Goal: Task Accomplishment & Management: Complete application form

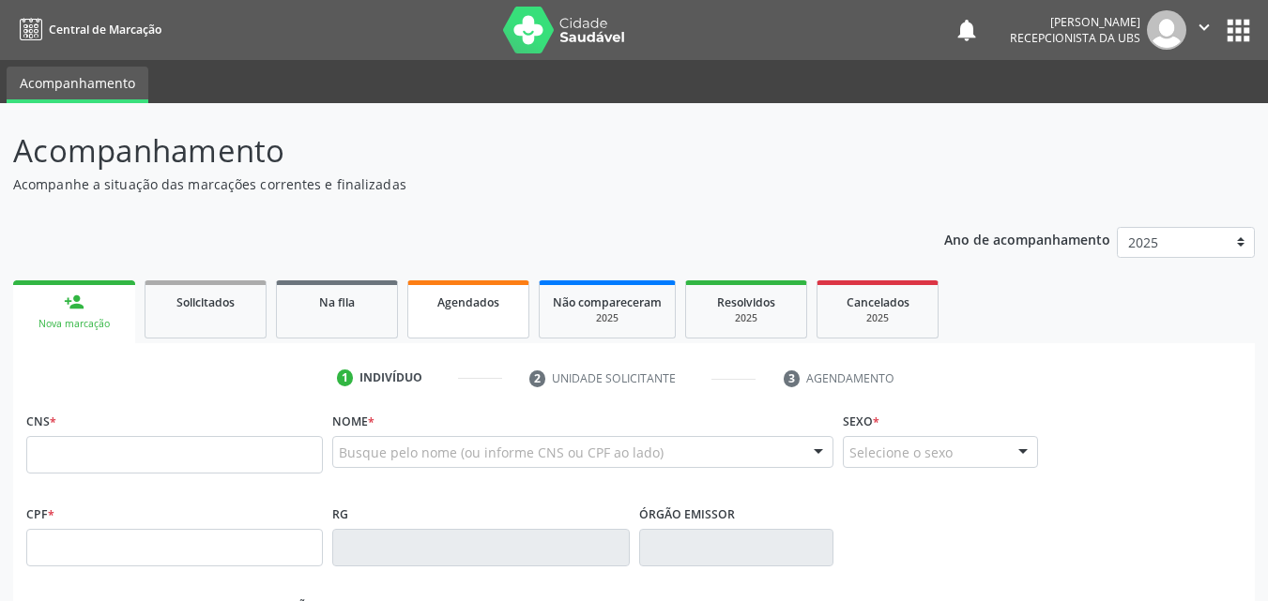
click at [449, 304] on span "Agendados" at bounding box center [468, 303] width 62 height 16
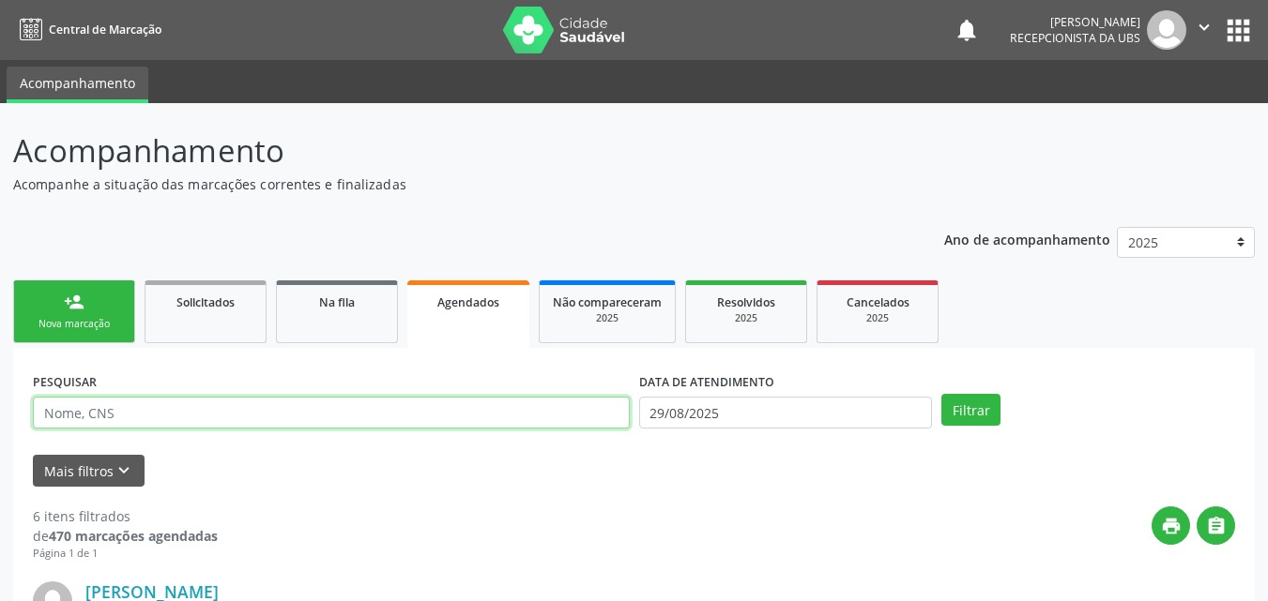
click at [429, 420] on input "text" at bounding box center [331, 413] width 597 height 32
type input "[PERSON_NAME]"
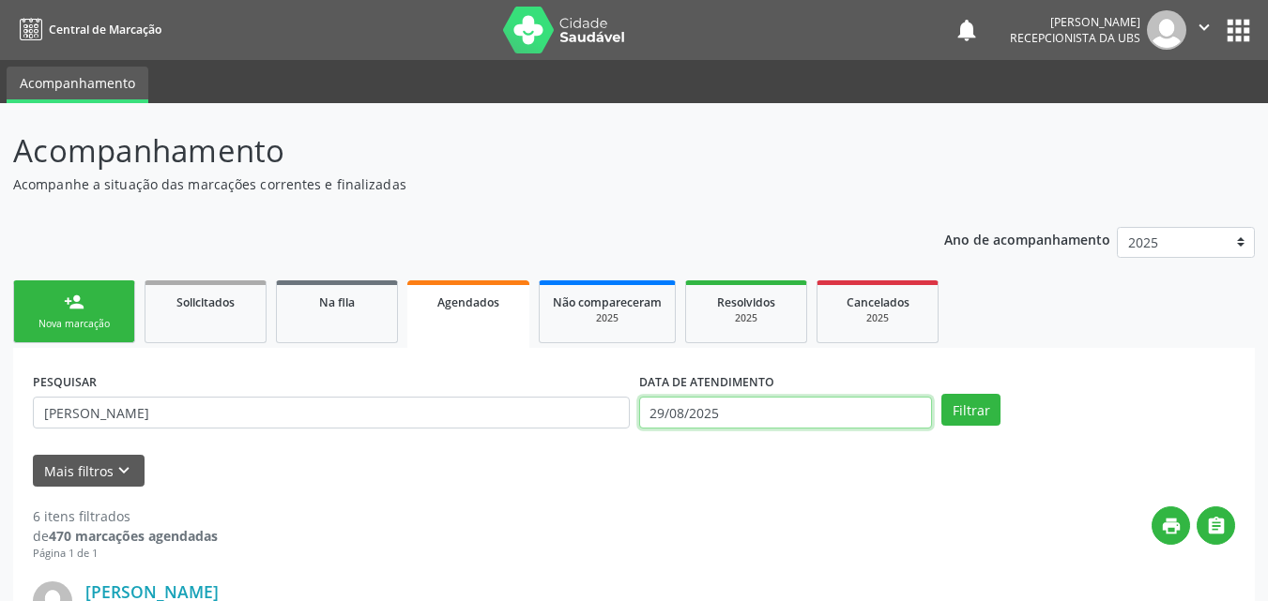
click at [703, 415] on input "29/08/2025" at bounding box center [786, 413] width 294 height 32
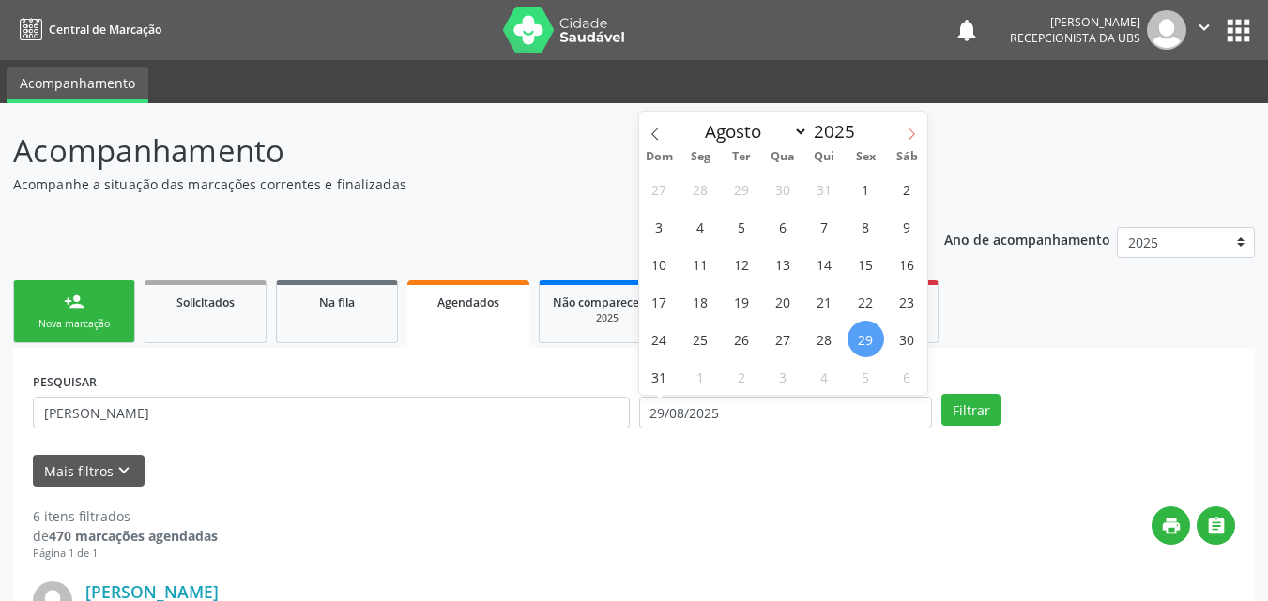
click at [917, 136] on icon at bounding box center [910, 134] width 13 height 13
select select "8"
click at [737, 232] on span "9" at bounding box center [741, 226] width 37 height 37
type input "[DATE]"
click at [740, 232] on span "9" at bounding box center [741, 226] width 37 height 37
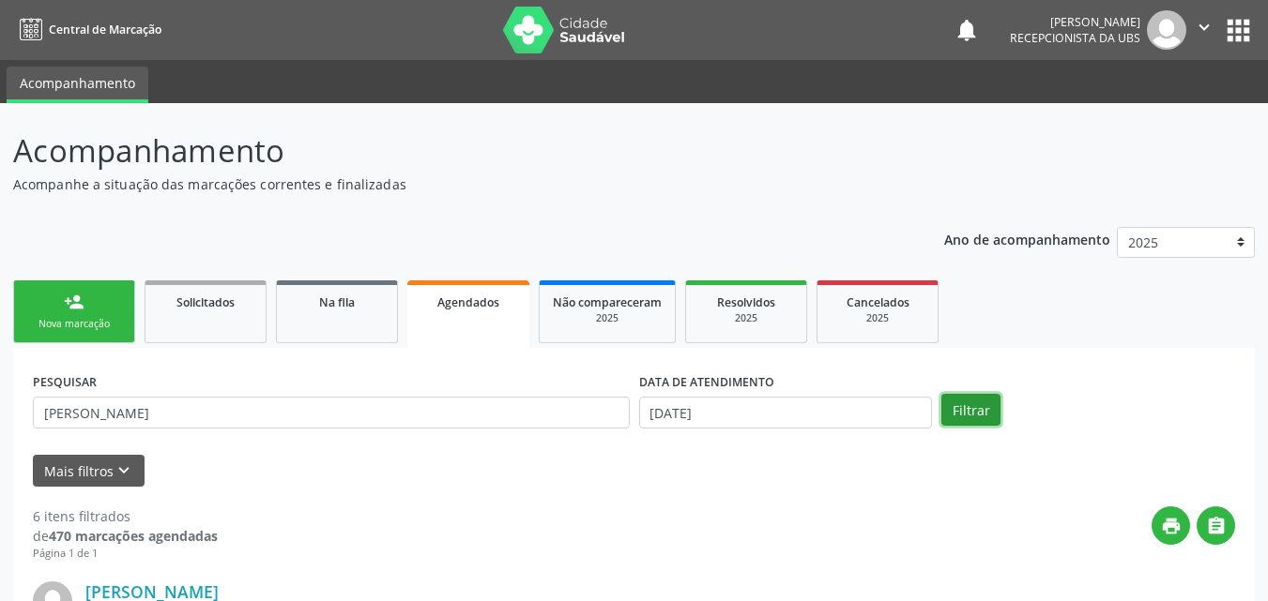
click at [978, 415] on button "Filtrar" at bounding box center [970, 410] width 59 height 32
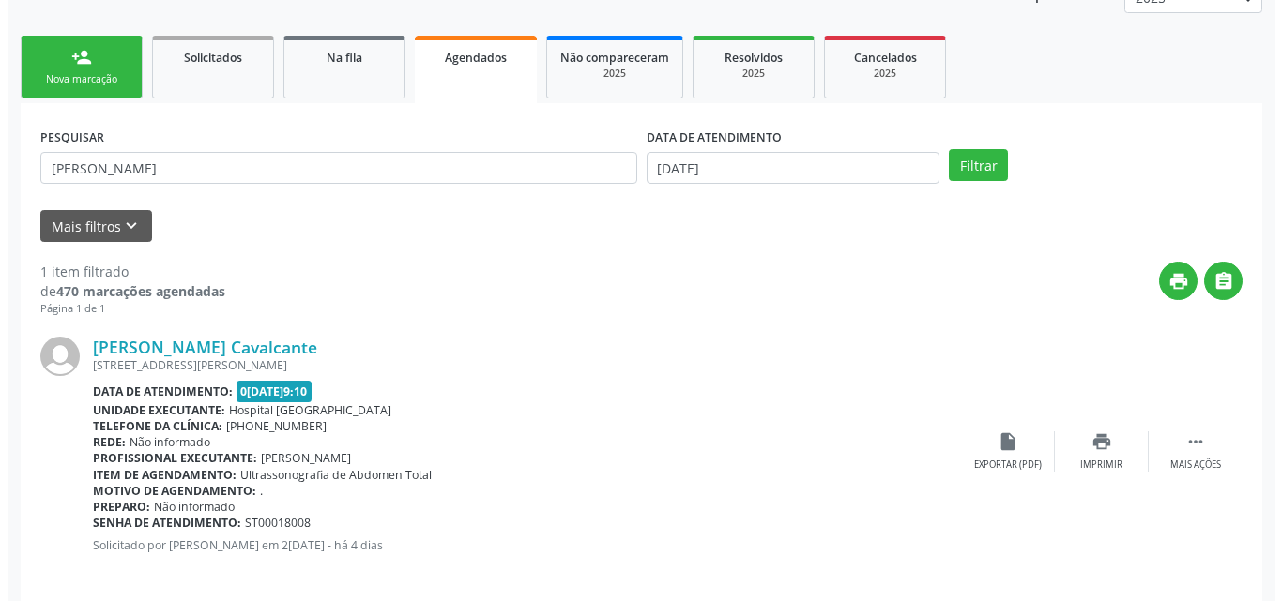
scroll to position [263, 0]
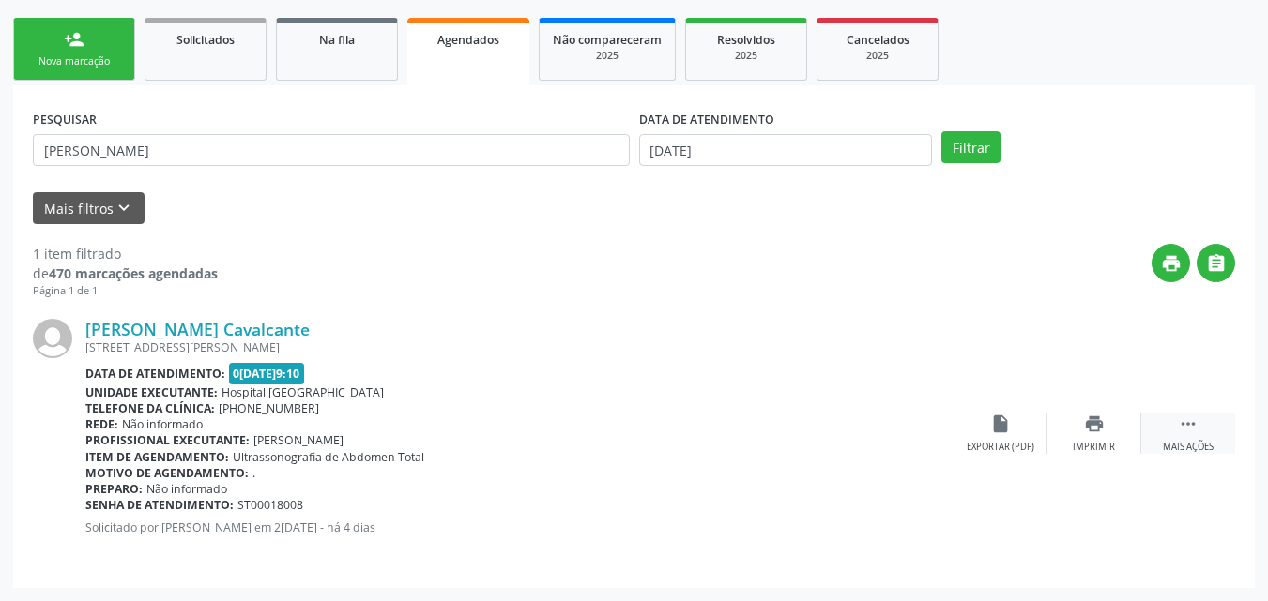
click at [1178, 432] on icon "" at bounding box center [1187, 424] width 21 height 21
click at [996, 428] on icon "cancel" at bounding box center [1000, 424] width 21 height 21
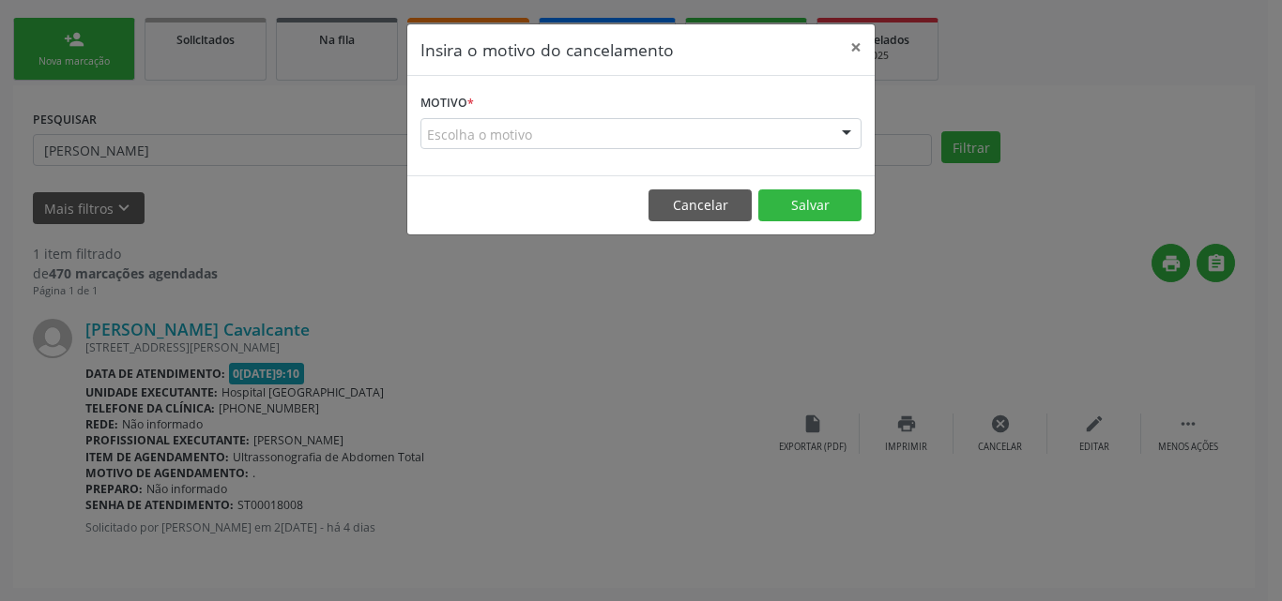
click at [688, 129] on div "Escolha o motivo" at bounding box center [640, 134] width 441 height 32
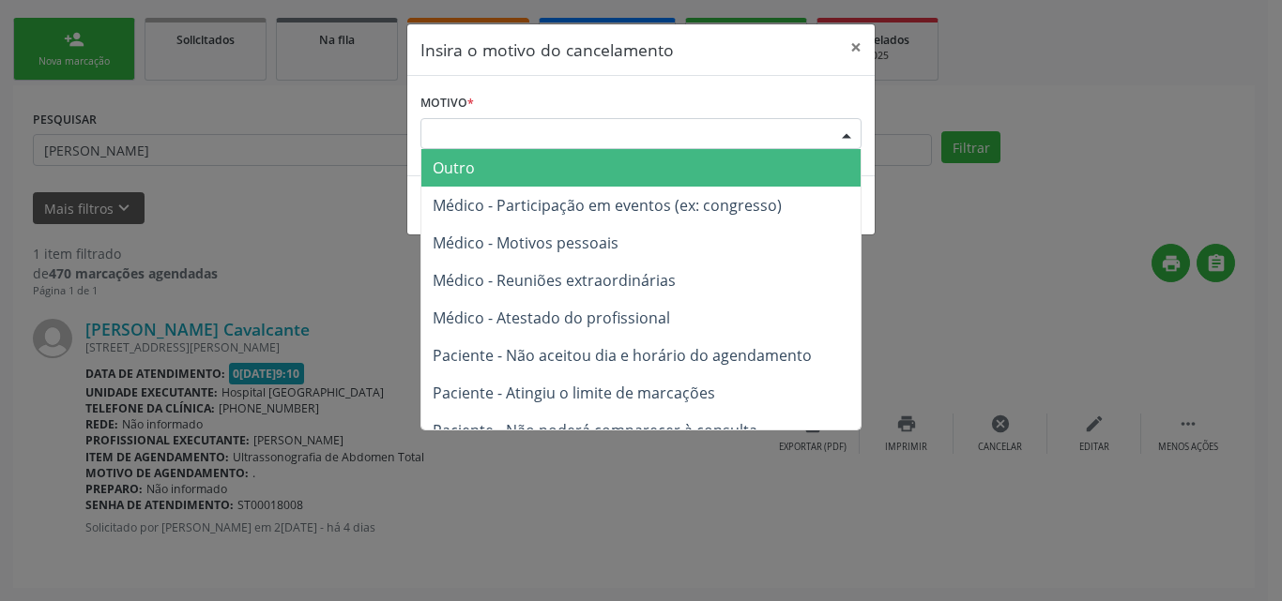
click at [697, 167] on span "Outro" at bounding box center [640, 168] width 439 height 38
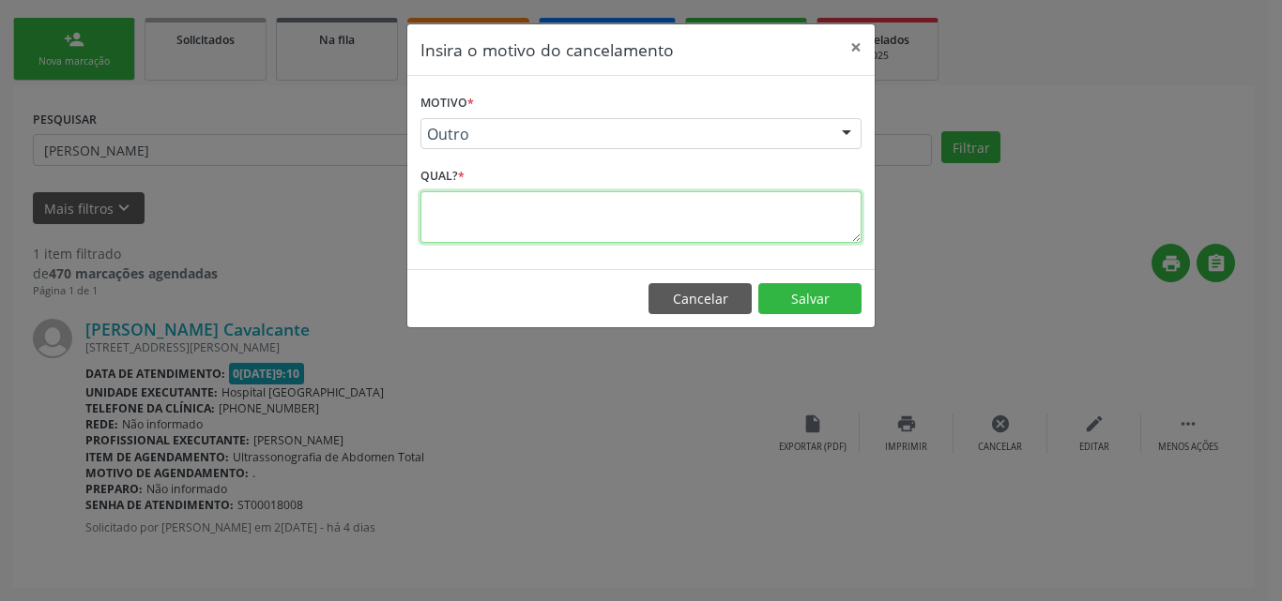
click at [685, 218] on textarea at bounding box center [640, 217] width 441 height 52
type textarea "."
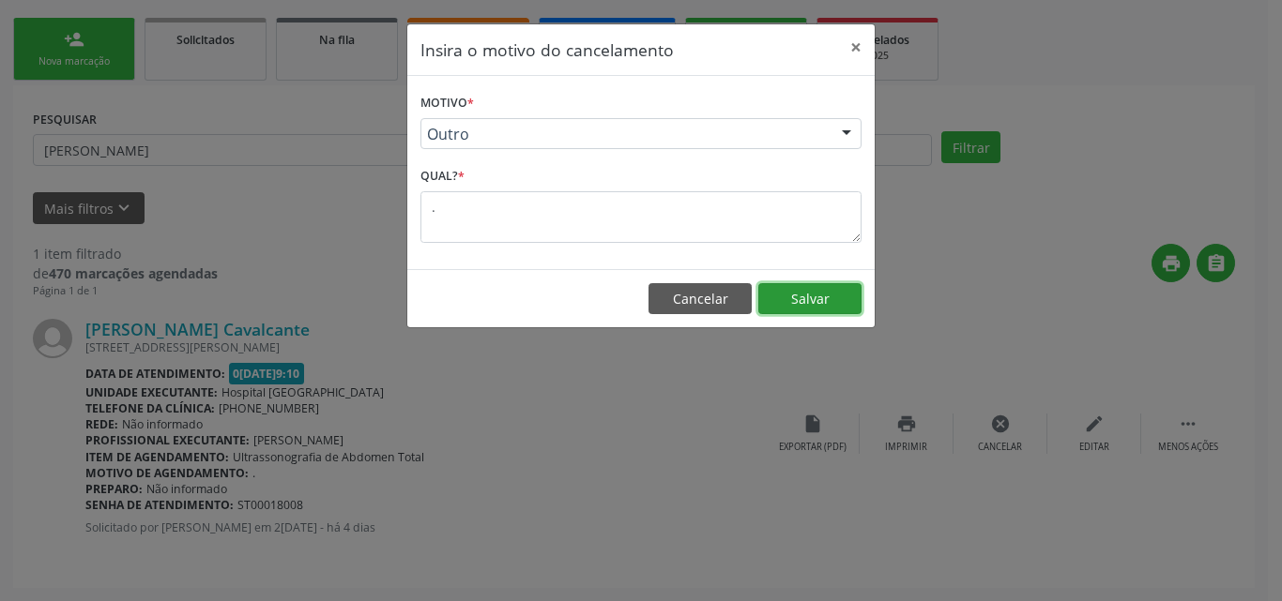
click at [782, 296] on button "Salvar" at bounding box center [809, 299] width 103 height 32
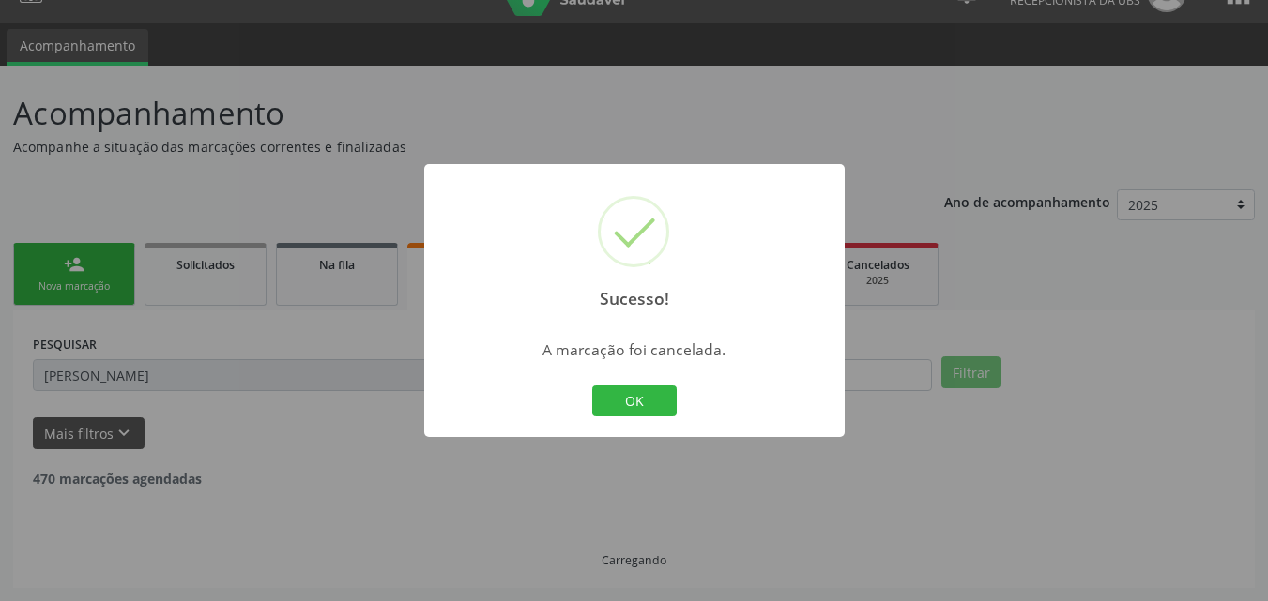
scroll to position [0, 0]
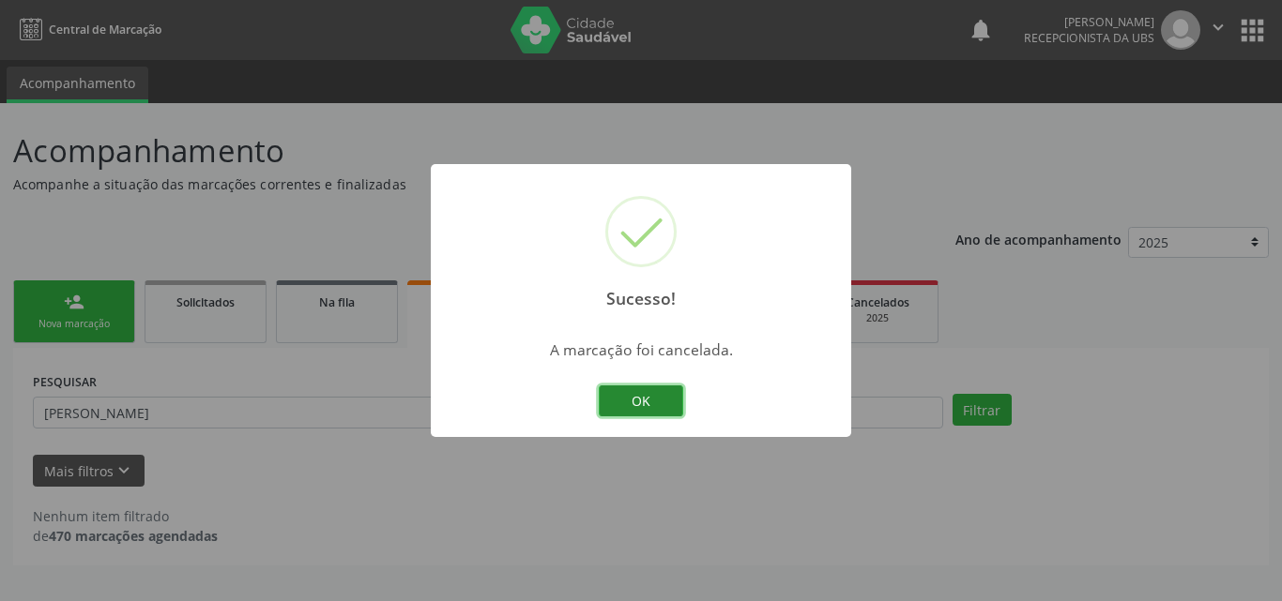
click at [629, 397] on button "OK" at bounding box center [641, 402] width 84 height 32
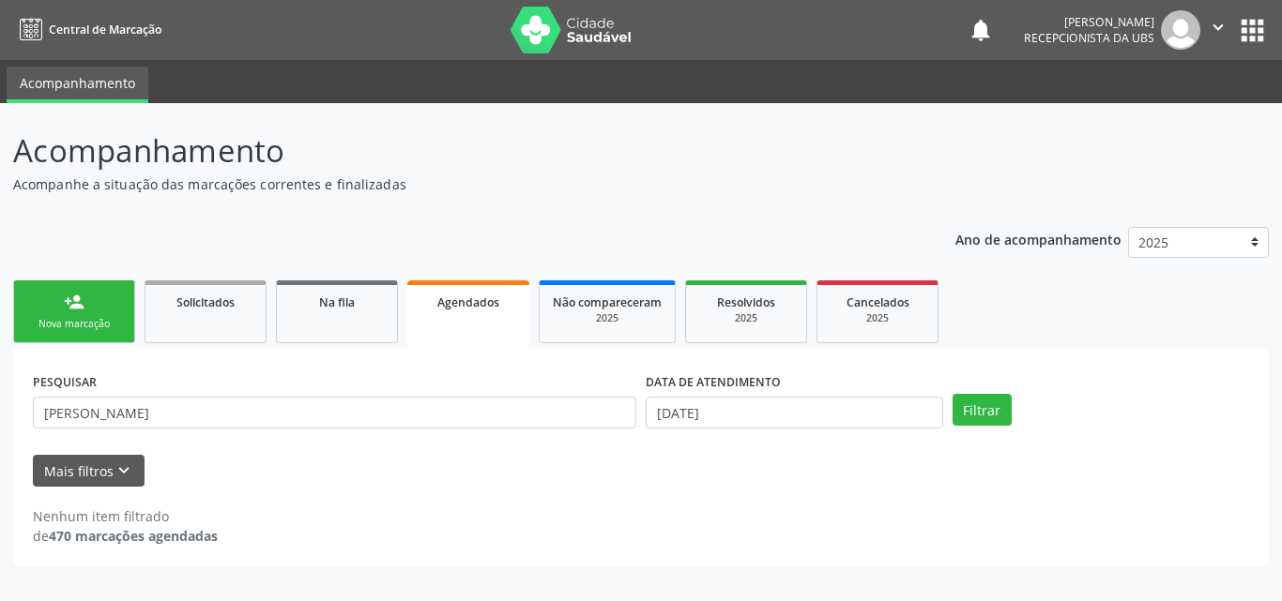
click at [111, 308] on link "person_add Nova marcação" at bounding box center [74, 312] width 122 height 63
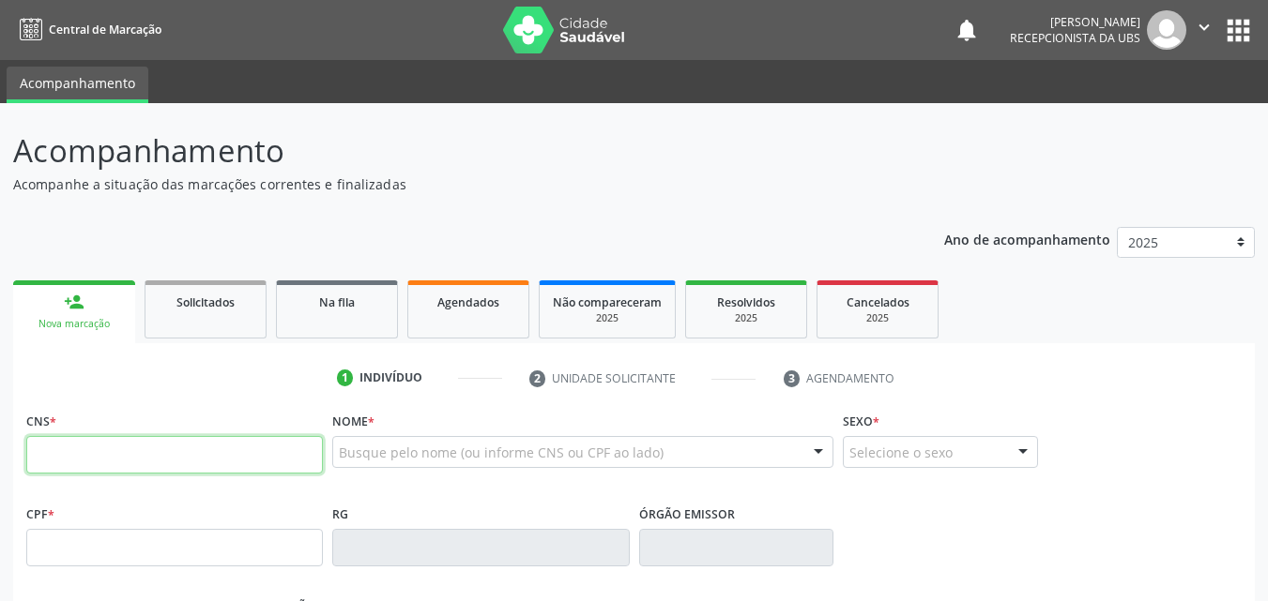
click at [102, 469] on input "text" at bounding box center [174, 455] width 296 height 38
type input "700 0007 3143 0101"
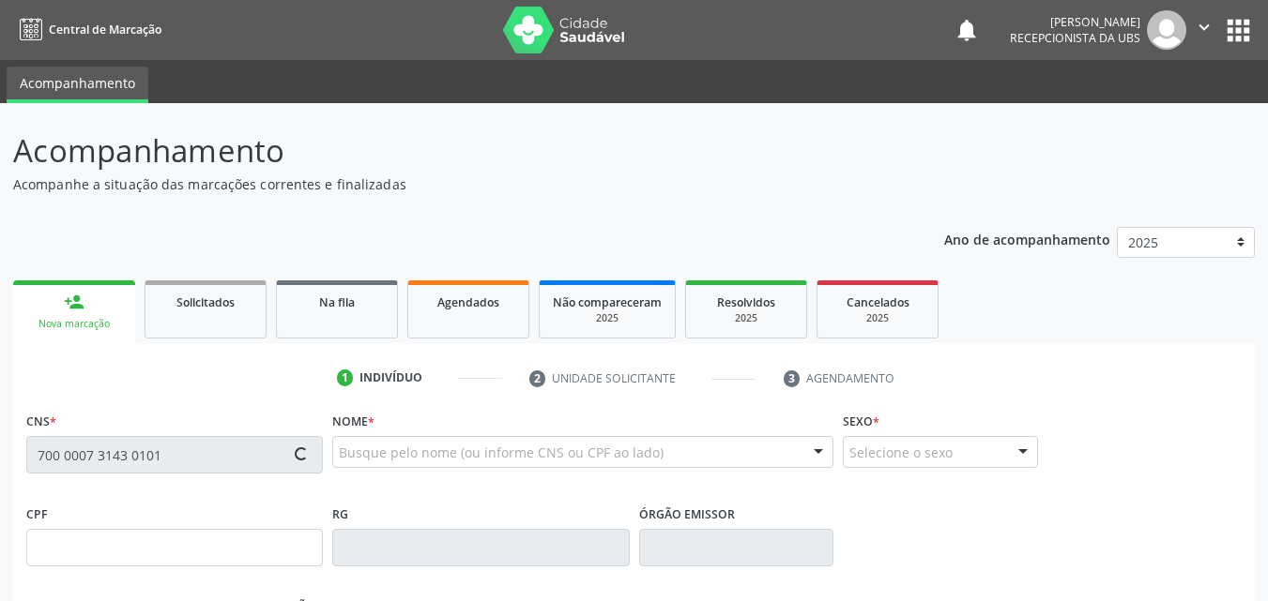
type input "150.176.614-76"
type input "[DATE]"
type input "[PERSON_NAME]"
type input "[PHONE_NUMBER]"
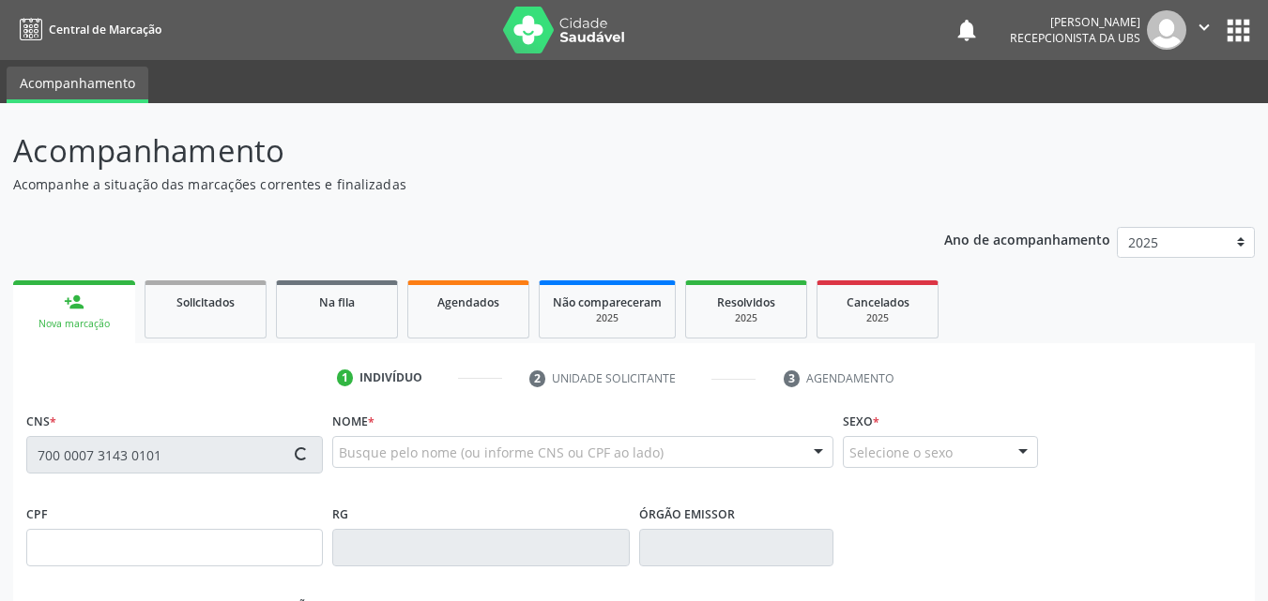
type input "680.233.834-34"
type input "7"
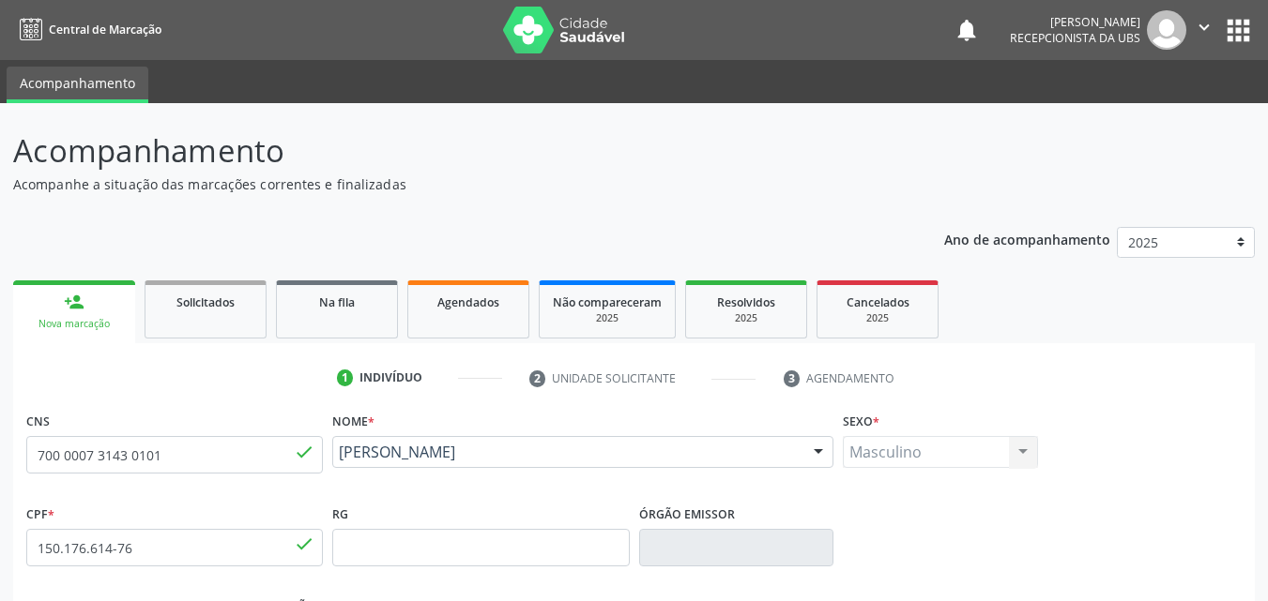
drag, startPoint x: 564, startPoint y: 469, endPoint x: 335, endPoint y: 463, distance: 229.0
click at [335, 463] on div "[PERSON_NAME] [PERSON_NAME] CNS: 700 0007 3143 0101 CPF: 150.176.614-76 Nascime…" at bounding box center [582, 458] width 501 height 45
copy span "[PERSON_NAME]"
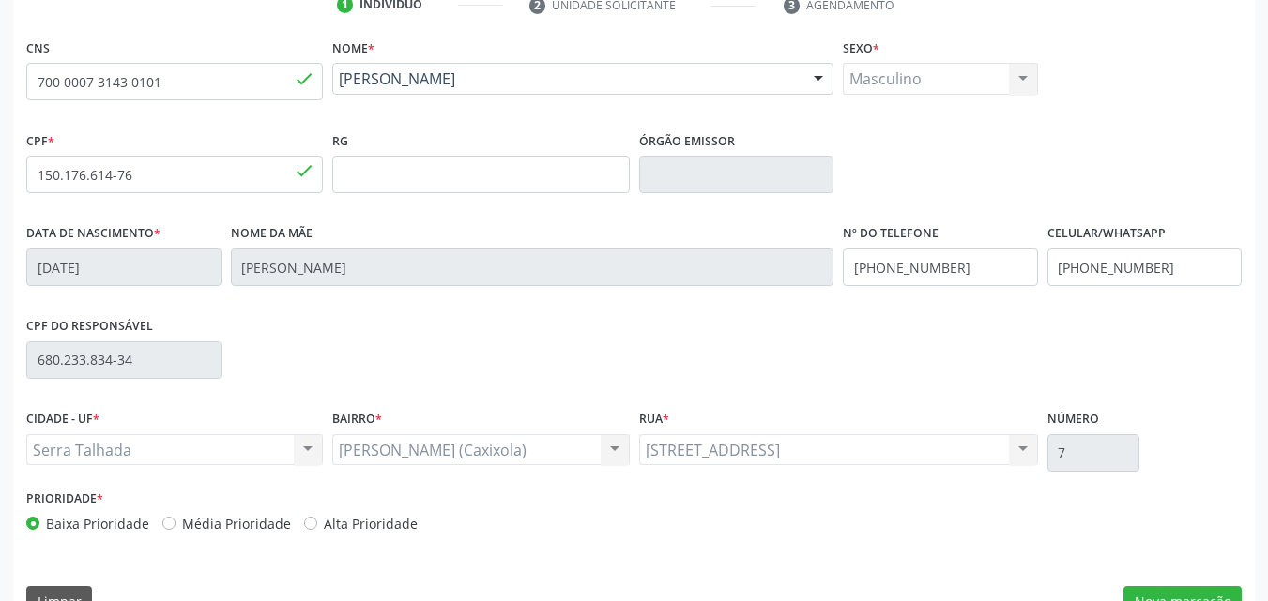
scroll to position [416, 0]
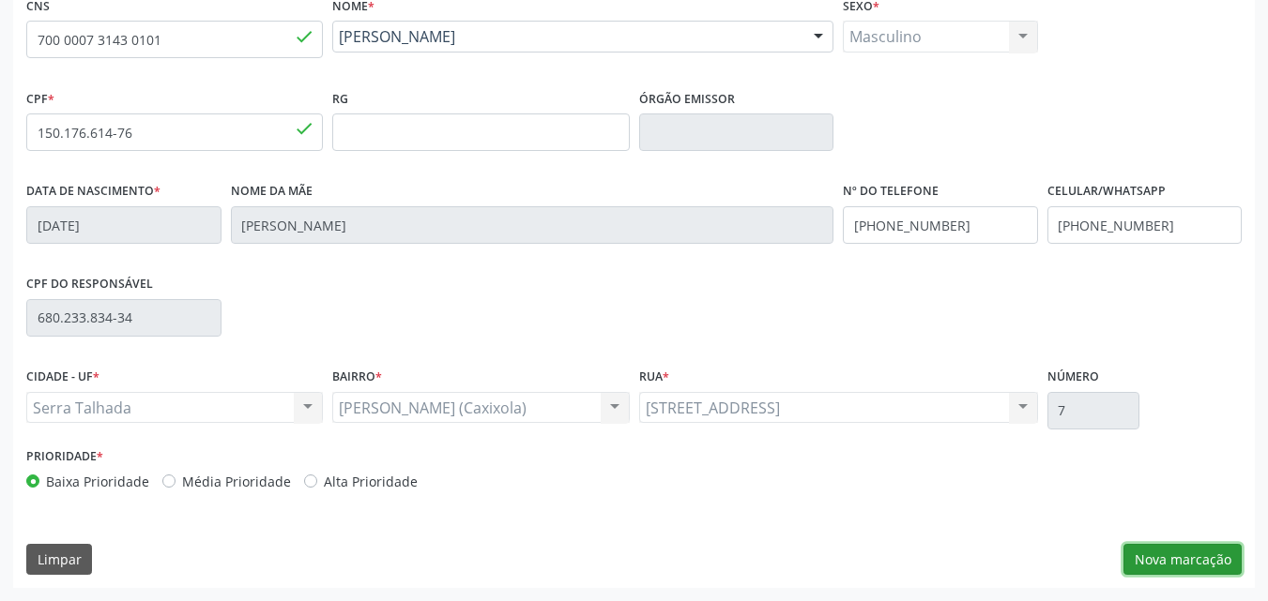
click at [1135, 553] on button "Nova marcação" at bounding box center [1182, 560] width 118 height 32
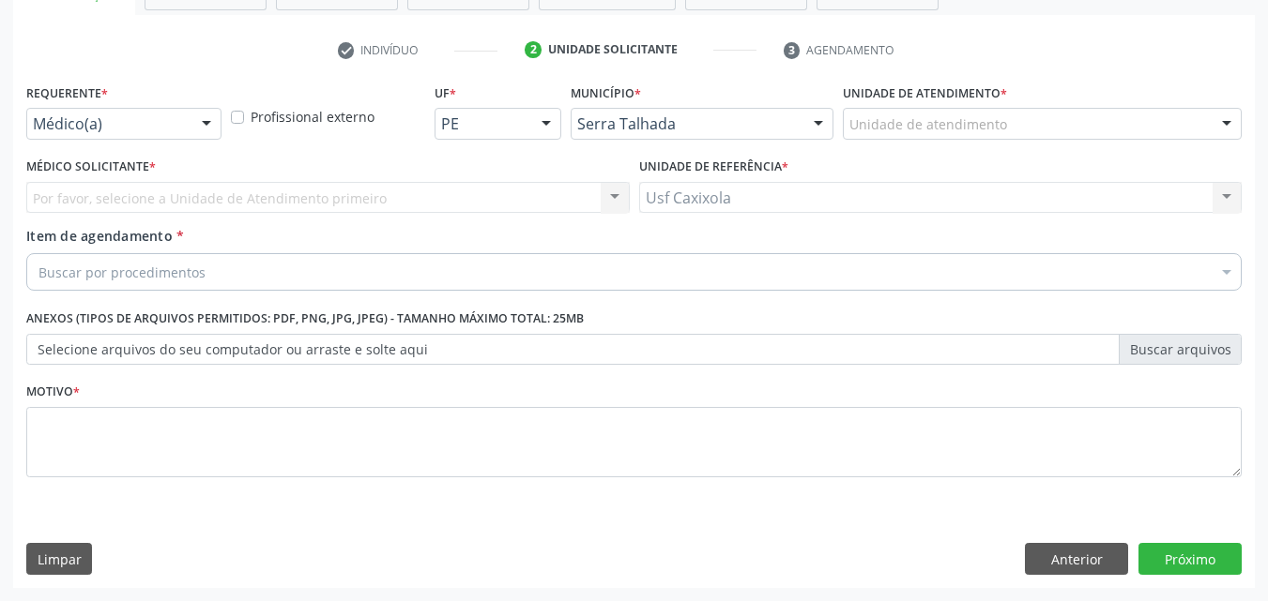
scroll to position [328, 0]
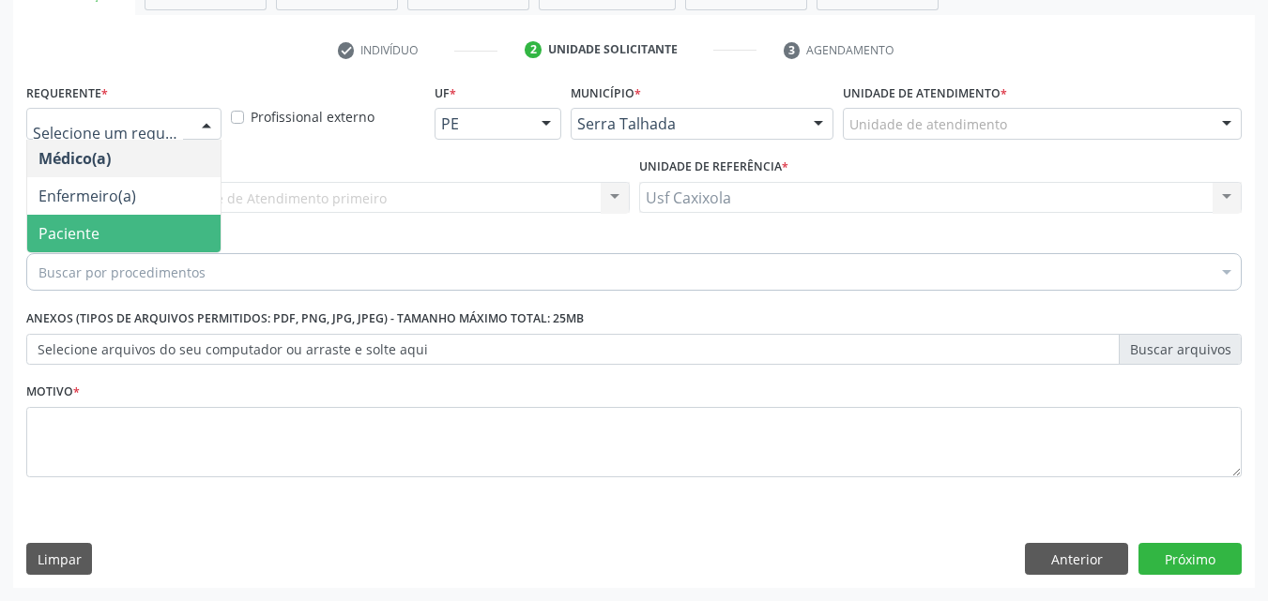
click at [182, 242] on span "Paciente" at bounding box center [123, 234] width 193 height 38
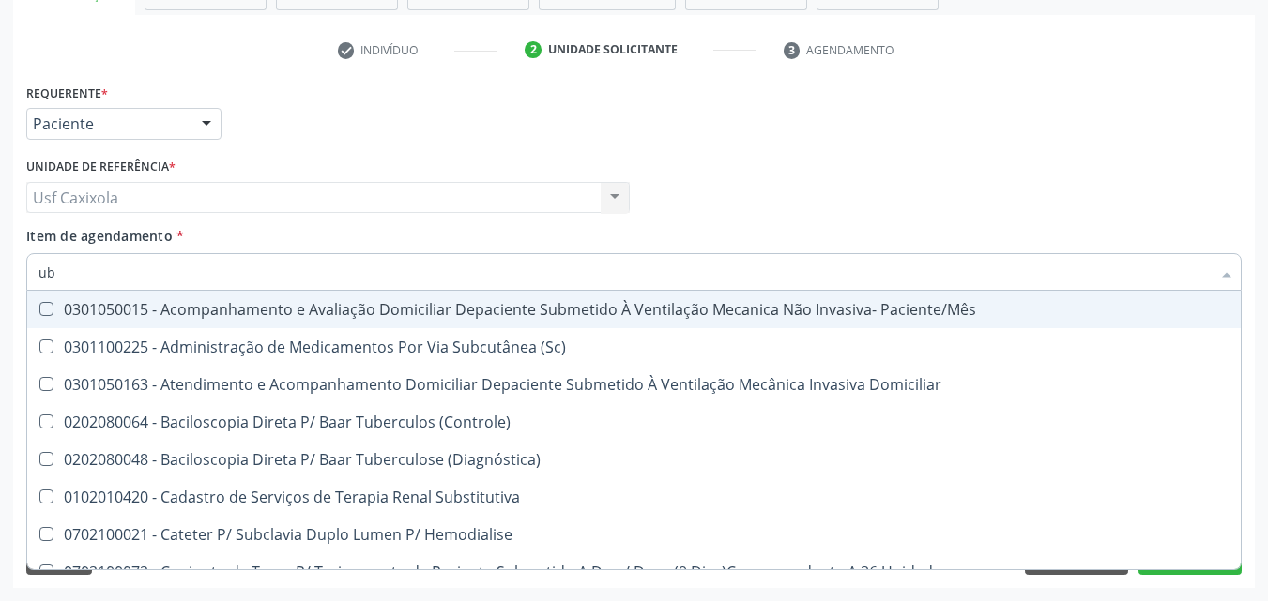
type input "u"
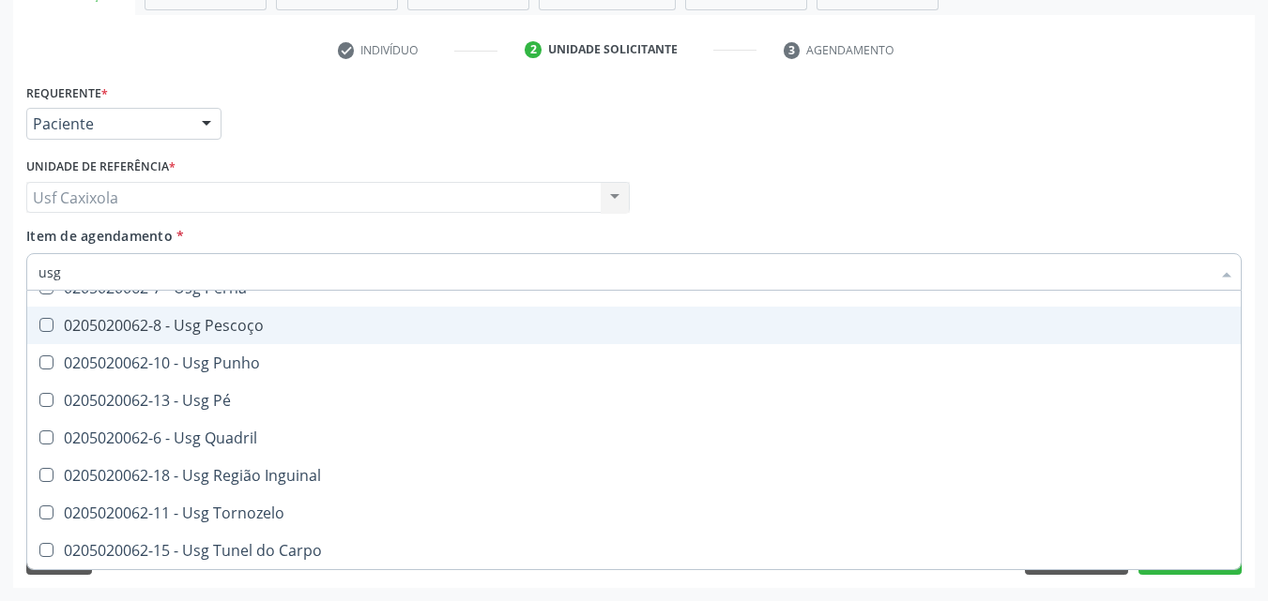
scroll to position [0, 0]
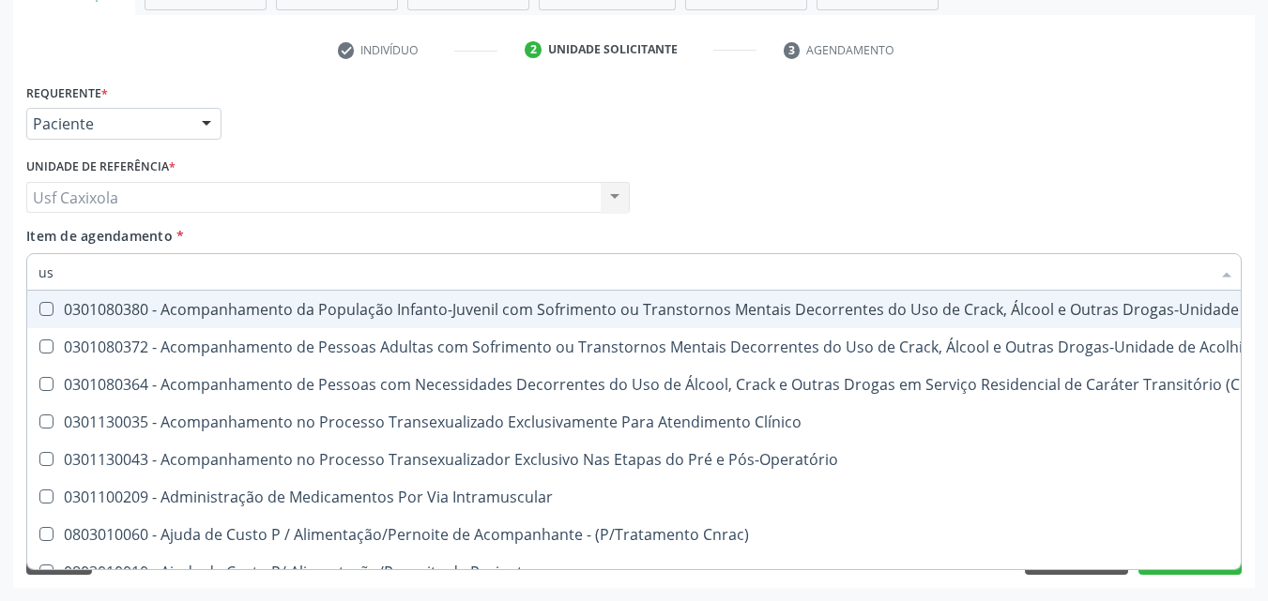
type input "u"
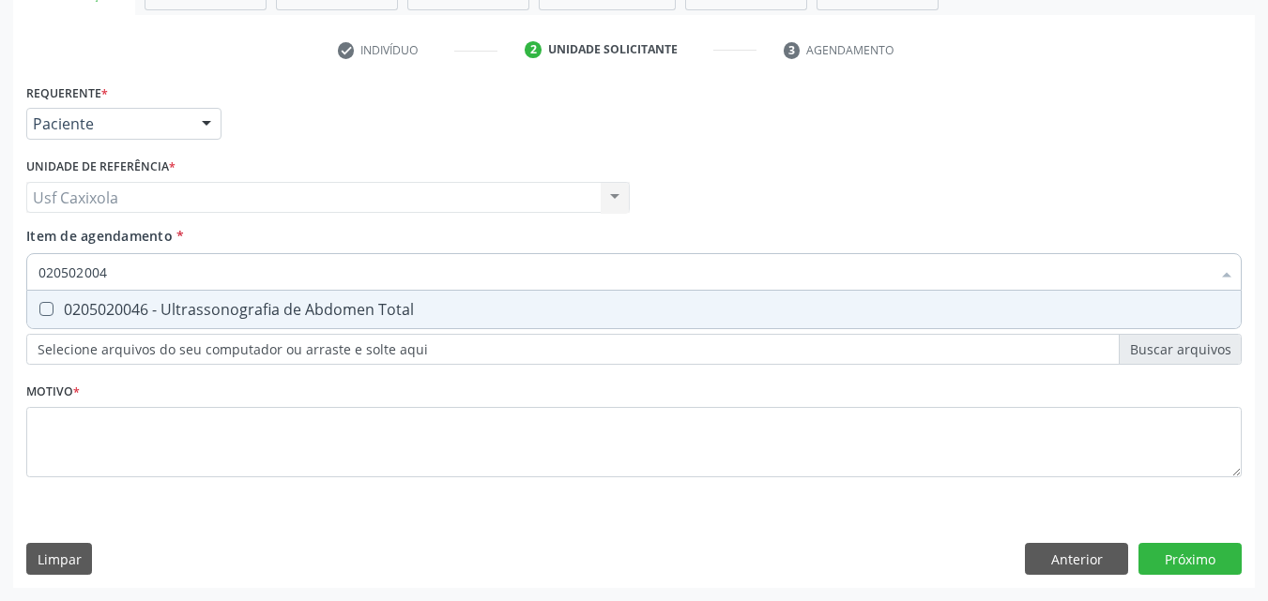
type input "0205020046"
click at [194, 317] on div "0205020046 - Ultrassonografia de Abdomen Total" at bounding box center [633, 309] width 1191 height 15
checkbox Total "true"
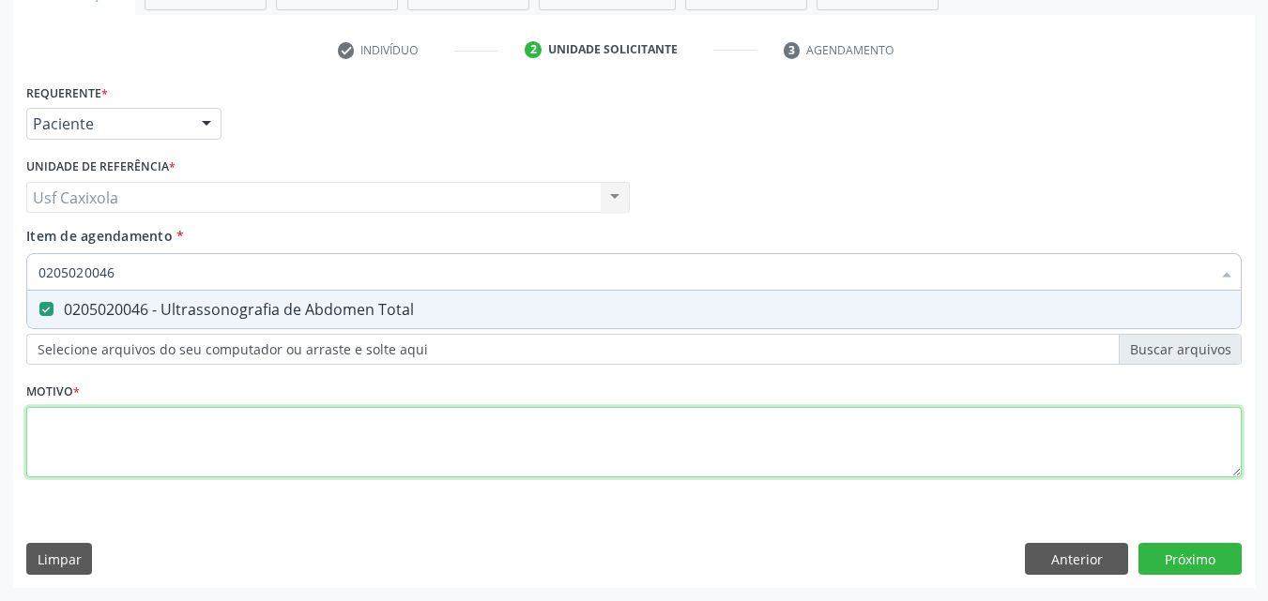
click at [207, 433] on div "Requerente * Paciente Médico(a) Enfermeiro(a) Paciente Nenhum resultado encontr…" at bounding box center [633, 291] width 1215 height 425
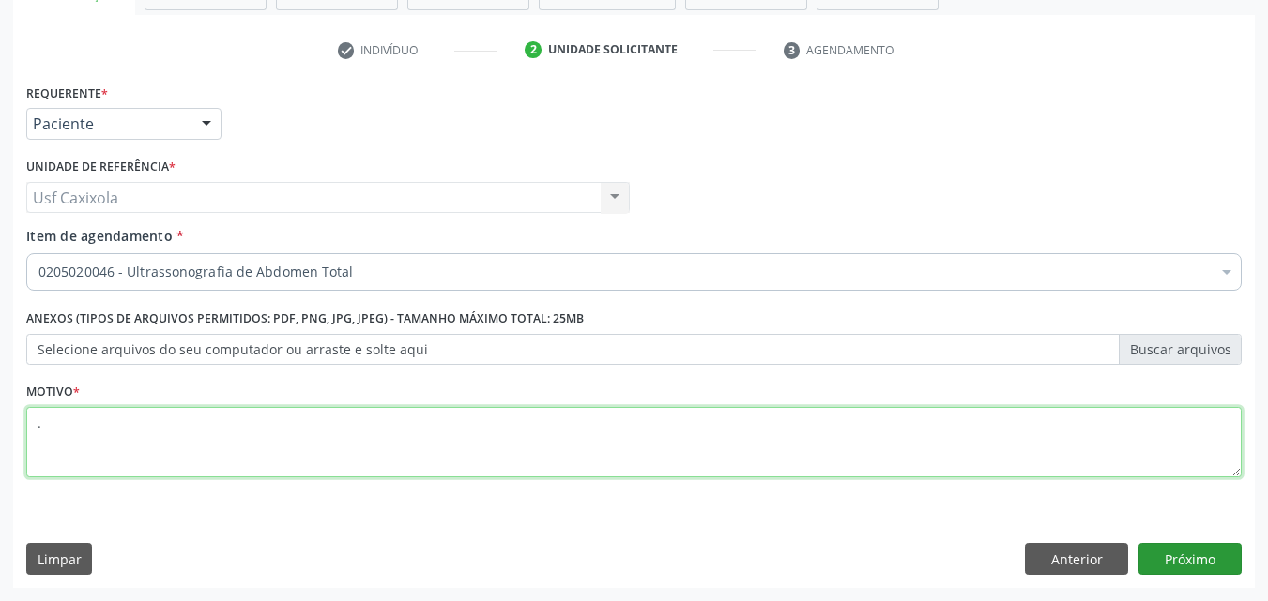
type textarea "."
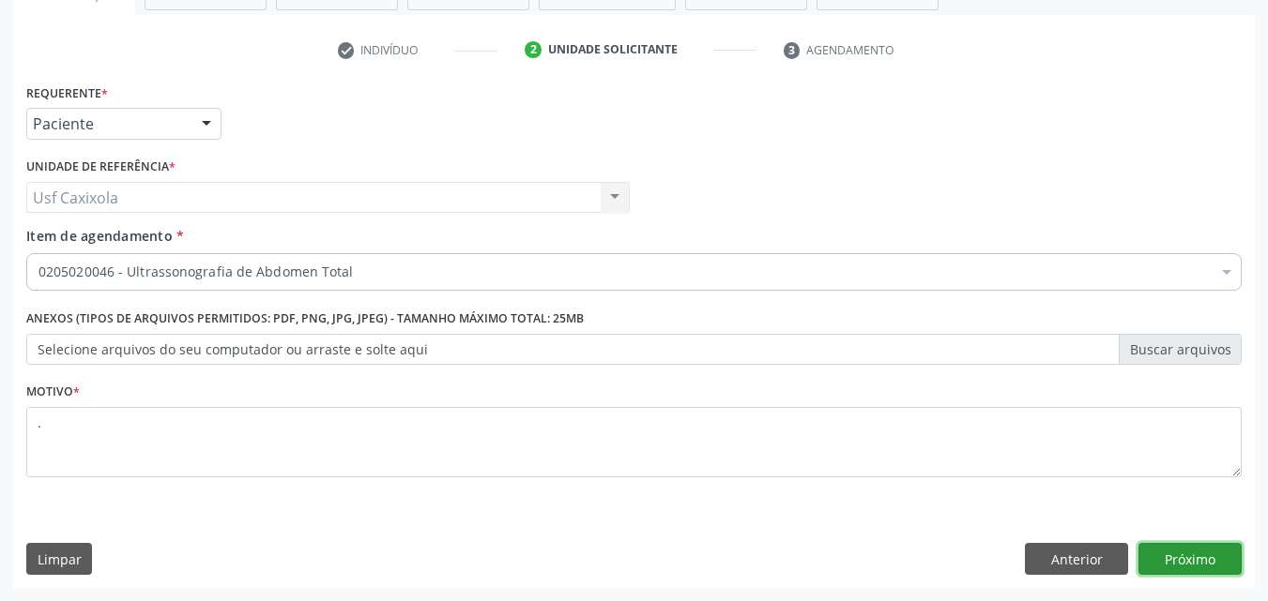
click at [1200, 550] on button "Próximo" at bounding box center [1189, 559] width 103 height 32
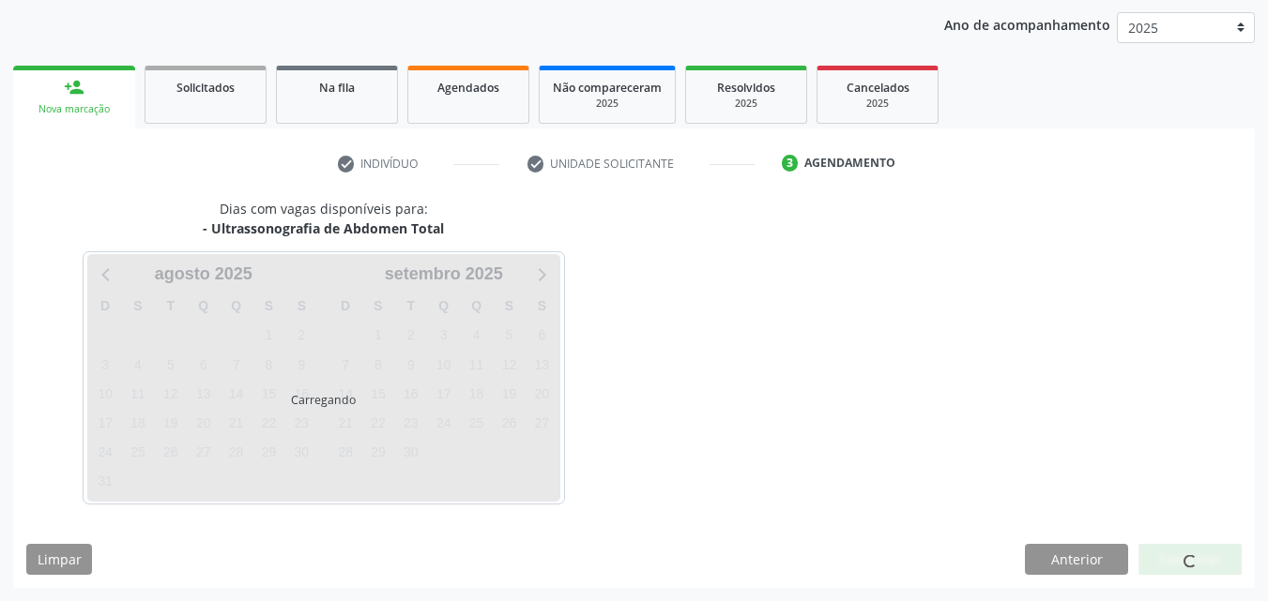
scroll to position [215, 0]
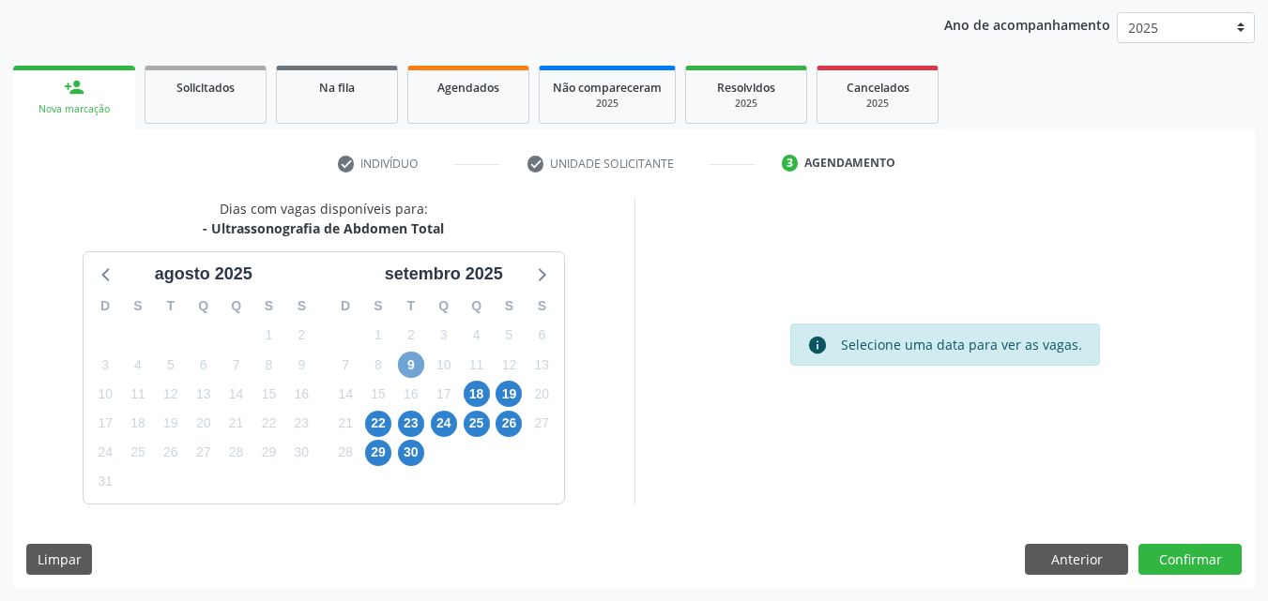
click at [416, 365] on span "9" at bounding box center [411, 365] width 26 height 26
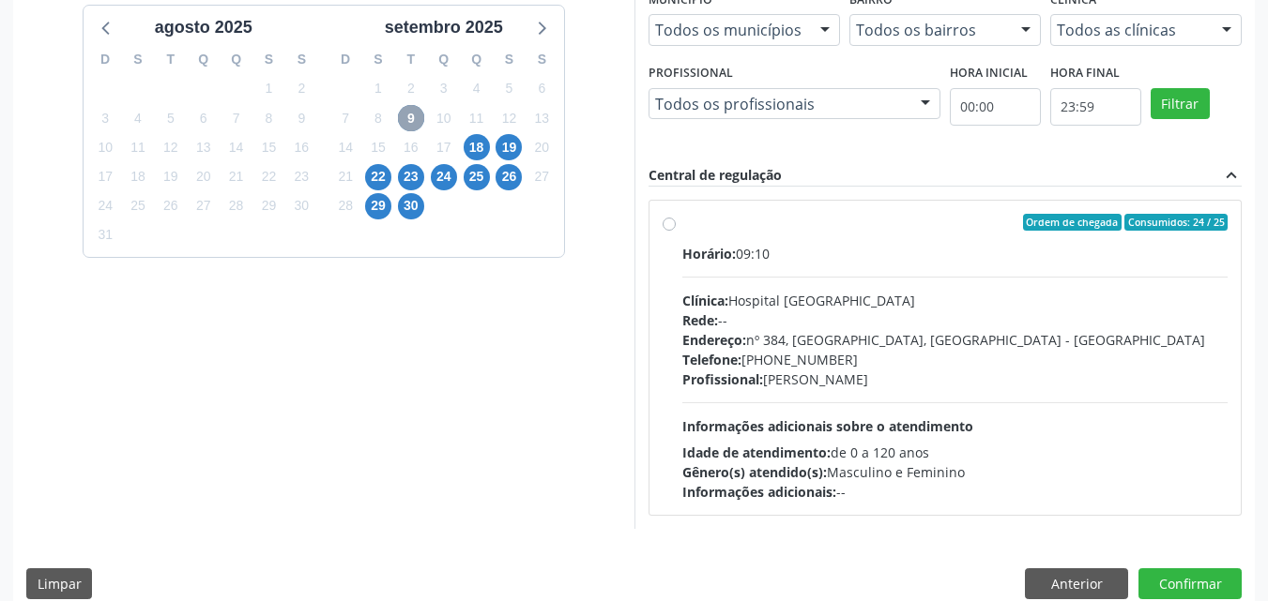
scroll to position [486, 0]
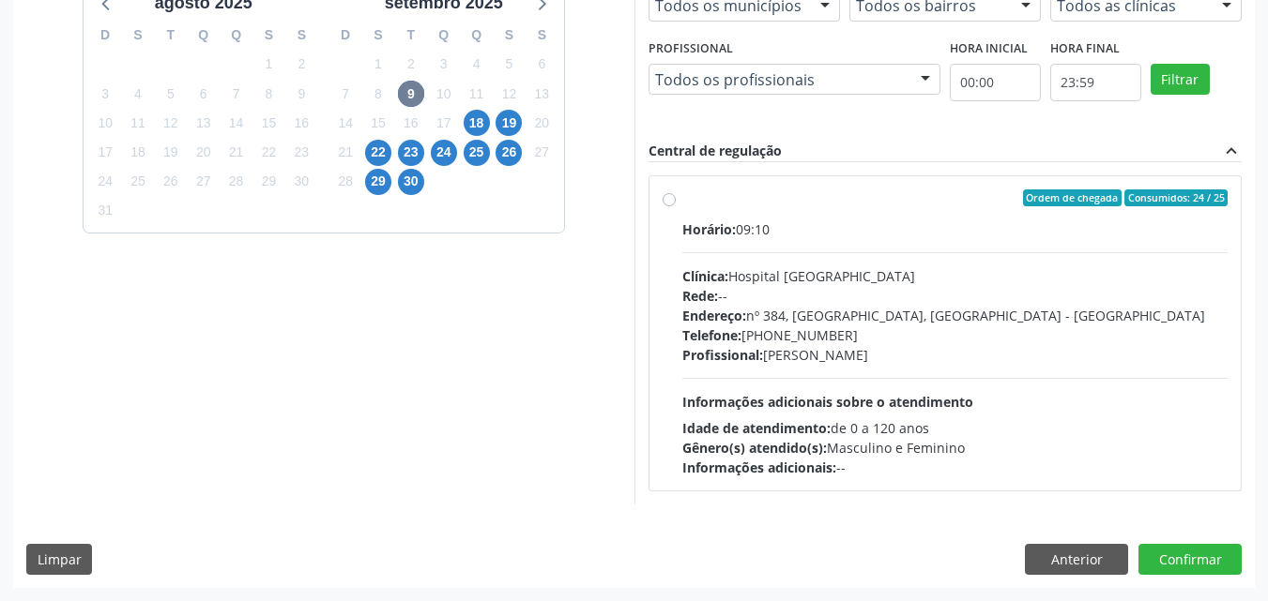
click at [682, 203] on label "Ordem de chegada Consumidos: 24 / 25 Horário: 09:10 Clínica: Hospital [GEOGRAPH…" at bounding box center [955, 334] width 546 height 288
click at [668, 203] on input "Ordem de chegada Consumidos: 24 / 25 Horário: 09:10 Clínica: Hospital [GEOGRAPH…" at bounding box center [668, 198] width 13 height 17
radio input "true"
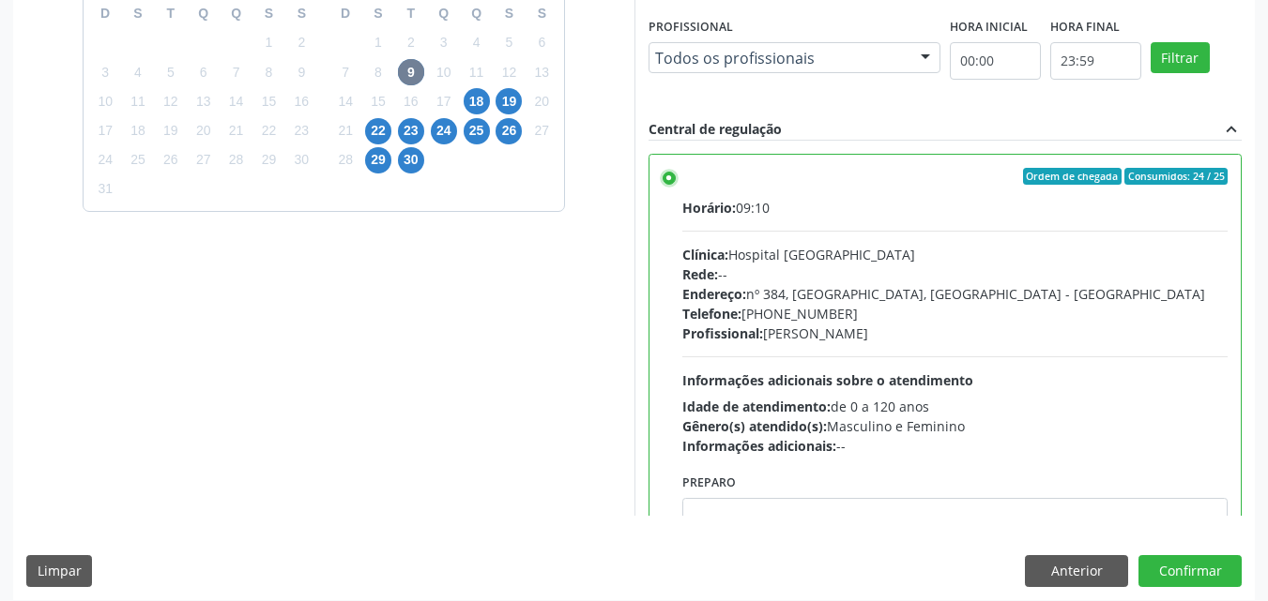
scroll to position [520, 0]
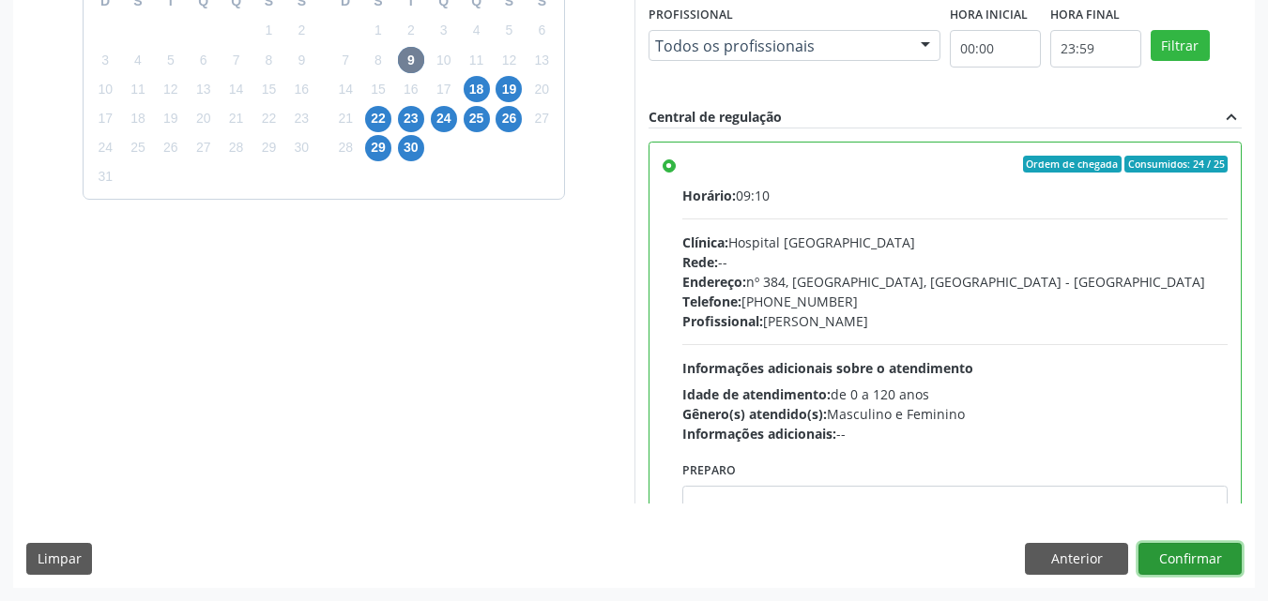
click at [1162, 554] on button "Confirmar" at bounding box center [1189, 559] width 103 height 32
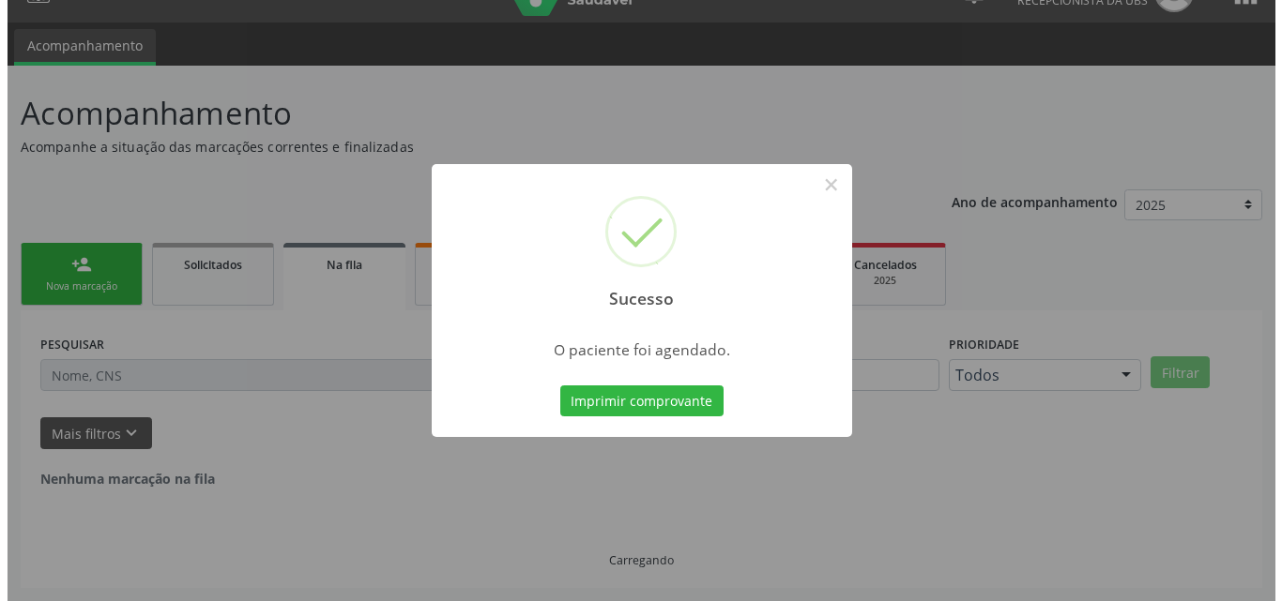
scroll to position [0, 0]
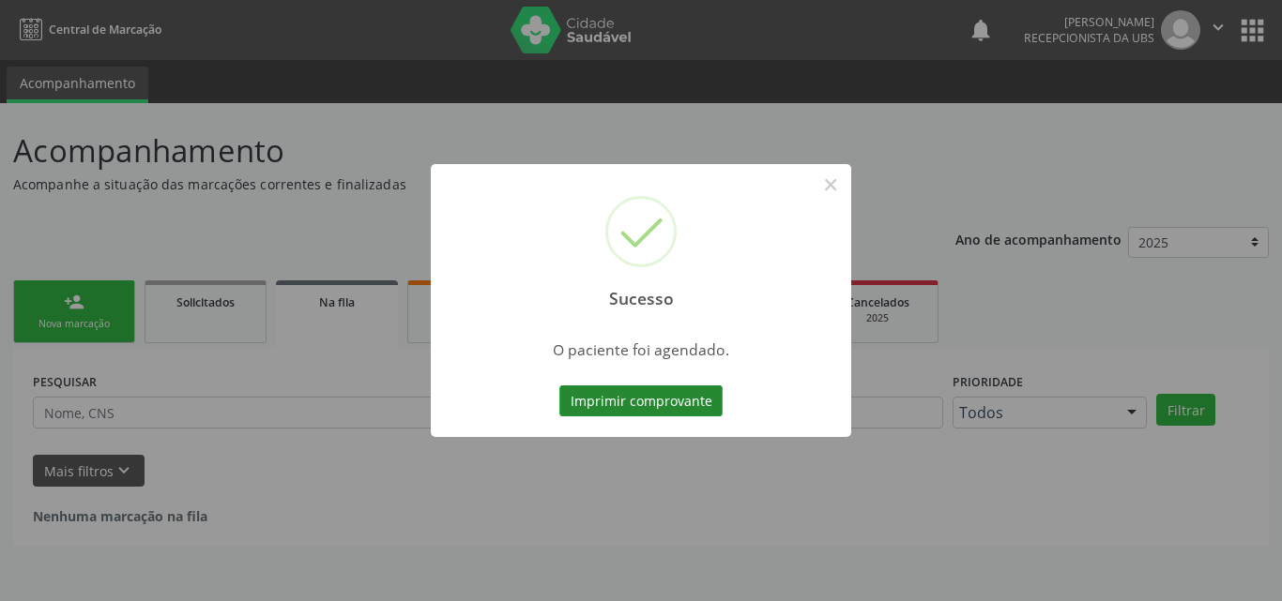
click at [626, 409] on button "Imprimir comprovante" at bounding box center [640, 402] width 163 height 32
